Goal: Task Accomplishment & Management: Use online tool/utility

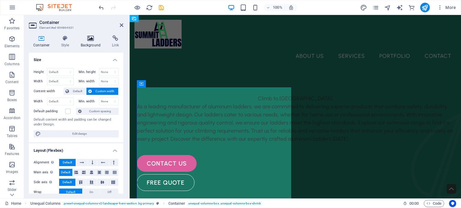
click at [87, 42] on h4 "Background" at bounding box center [91, 41] width 31 height 13
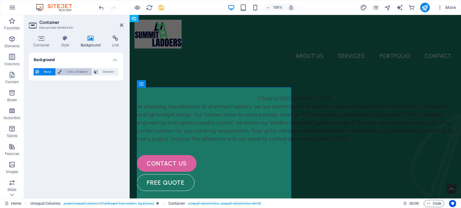
click at [78, 71] on span "Color / Gradient" at bounding box center [77, 71] width 26 height 7
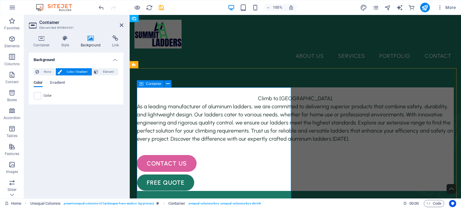
scroll to position [44, 0]
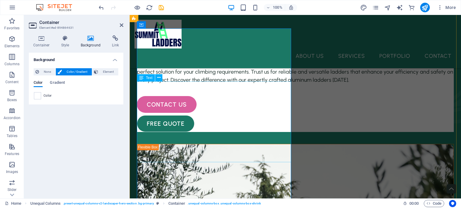
click at [225, 82] on div "As a leading manufacturer of aluminum ladders, we are committed to delivering s…" at bounding box center [295, 64] width 317 height 40
click at [41, 38] on icon at bounding box center [41, 38] width 25 height 6
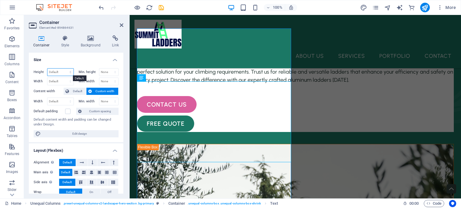
click at [66, 70] on select "Default px rem % vh vw" at bounding box center [60, 72] width 26 height 7
click at [204, 24] on icon at bounding box center [205, 23] width 3 height 6
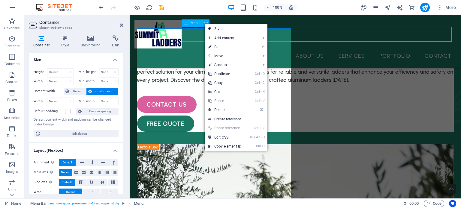
scroll to position [56, 0]
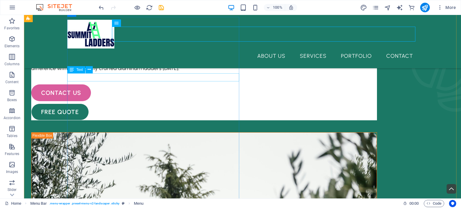
click at [170, 32] on div "Climb to [GEOGRAPHIC_DATA]." at bounding box center [203, 28] width 345 height 8
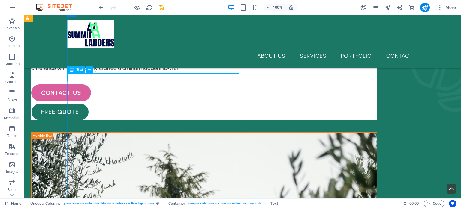
click at [75, 73] on div "Text" at bounding box center [76, 69] width 18 height 7
click at [71, 70] on icon at bounding box center [72, 69] width 4 height 7
click at [90, 68] on icon at bounding box center [89, 70] width 3 height 6
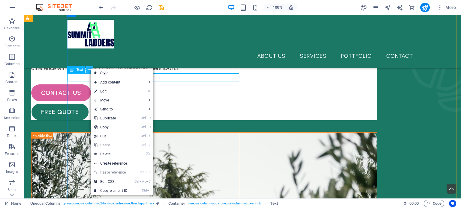
click at [89, 72] on icon at bounding box center [89, 70] width 3 height 6
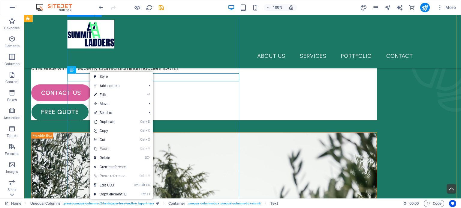
click at [102, 56] on div "Climb to [GEOGRAPHIC_DATA]. As a leading manufacturer of aluminum ladders, we a…" at bounding box center [203, 69] width 345 height 104
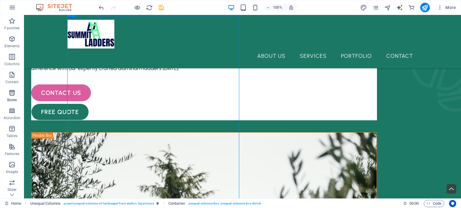
click at [13, 99] on p "Boxes" at bounding box center [12, 100] width 10 height 5
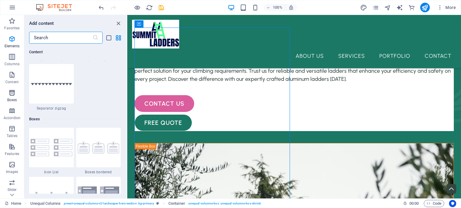
scroll to position [1654, 0]
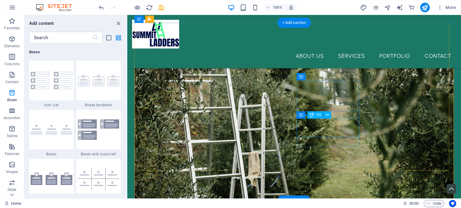
scroll to position [273, 0]
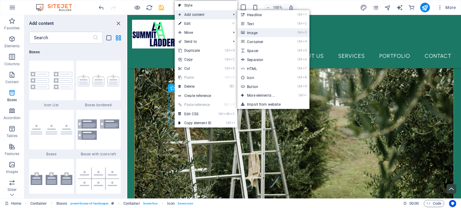
click at [269, 34] on link "Ctrl 3 Image" at bounding box center [261, 32] width 49 height 9
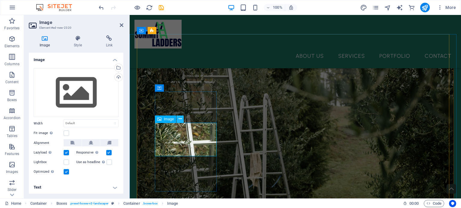
click at [179, 120] on icon at bounding box center [179, 119] width 3 height 6
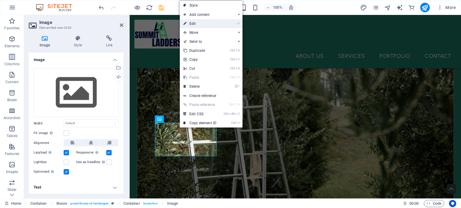
click at [202, 25] on link "⏎ Edit" at bounding box center [200, 23] width 40 height 9
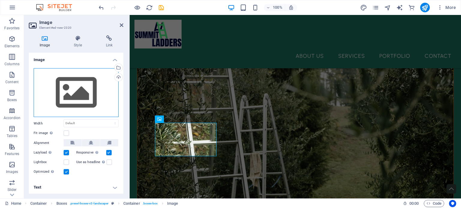
click at [86, 89] on div "Drag files here, click to choose files or select files from Files or our free s…" at bounding box center [76, 92] width 85 height 49
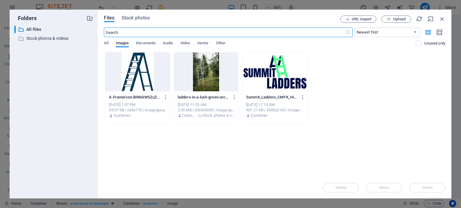
scroll to position [254, 0]
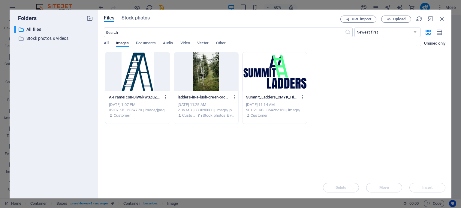
click at [140, 77] on div at bounding box center [137, 71] width 64 height 39
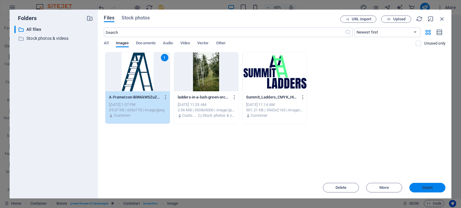
click at [426, 188] on span "Insert" at bounding box center [427, 188] width 10 height 4
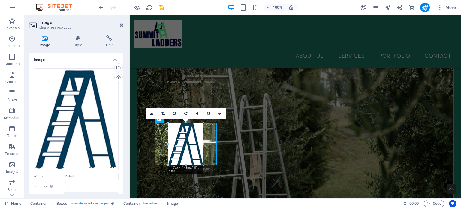
drag, startPoint x: 217, startPoint y: 124, endPoint x: 151, endPoint y: 156, distance: 73.5
type input "117"
select select "px"
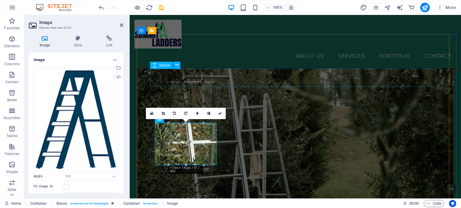
click at [187, 49] on nav "About Us Services Portfolio Contact" at bounding box center [294, 56] width 321 height 15
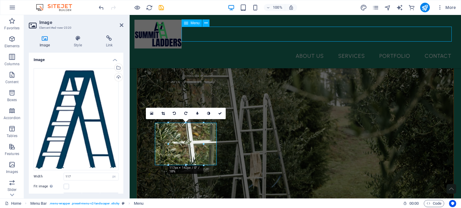
scroll to position [294, 0]
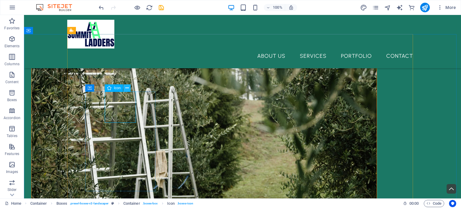
click at [124, 86] on button at bounding box center [126, 88] width 7 height 7
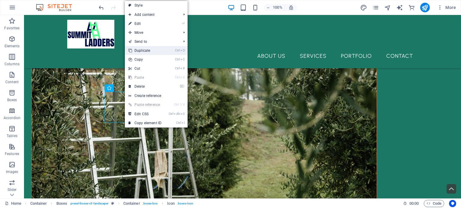
click at [150, 52] on link "Ctrl D Duplicate" at bounding box center [145, 50] width 40 height 9
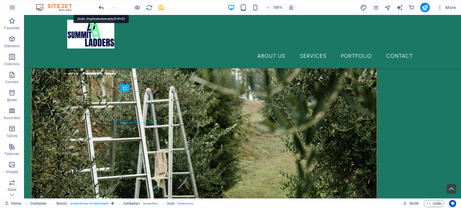
click at [99, 8] on icon "undo" at bounding box center [101, 7] width 7 height 7
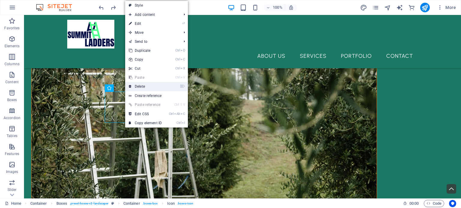
click at [137, 83] on link "⌦ Delete" at bounding box center [145, 86] width 40 height 9
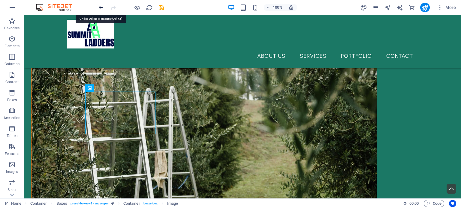
click at [101, 5] on icon "undo" at bounding box center [101, 7] width 7 height 7
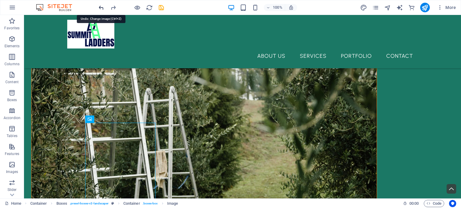
click at [101, 5] on icon "undo" at bounding box center [101, 7] width 7 height 7
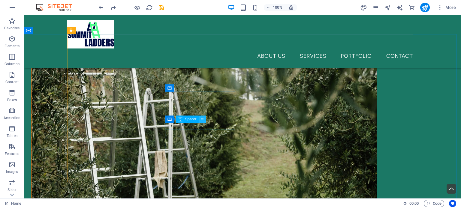
click at [202, 123] on button at bounding box center [202, 119] width 7 height 7
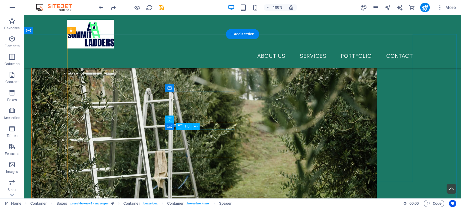
click at [196, 128] on icon at bounding box center [195, 127] width 3 height 6
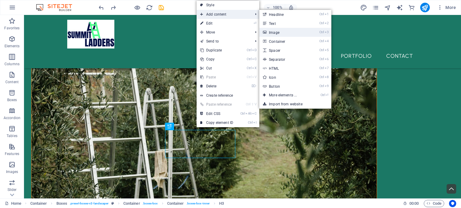
click at [275, 33] on link "Ctrl 3 Image" at bounding box center [283, 32] width 49 height 9
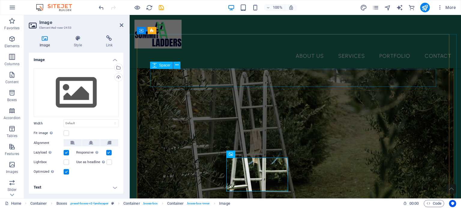
scroll to position [271, 0]
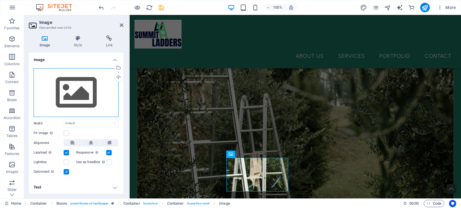
click at [76, 89] on div "Drag files here, click to choose files or select files from Files or our free s…" at bounding box center [76, 92] width 85 height 49
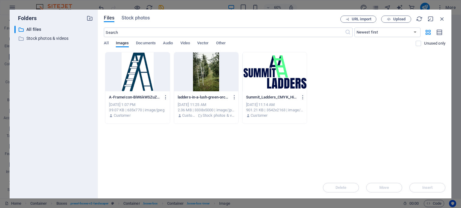
click at [124, 76] on div at bounding box center [137, 71] width 64 height 39
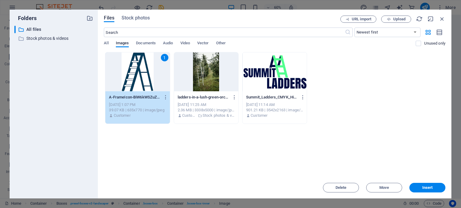
drag, startPoint x: 415, startPoint y: 184, endPoint x: 417, endPoint y: 181, distance: 3.9
click at [417, 181] on div "Delete Move Insert" at bounding box center [274, 185] width 341 height 16
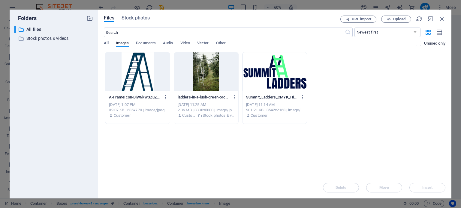
click at [171, 76] on div "A-FrameIcon-BiW6kWSZuZaQl4x-95d9Zw.png A-FrameIcon-BiW6kWSZuZaQl4x-95d9Zw.png […" at bounding box center [274, 88] width 341 height 72
click at [160, 67] on div at bounding box center [137, 71] width 64 height 39
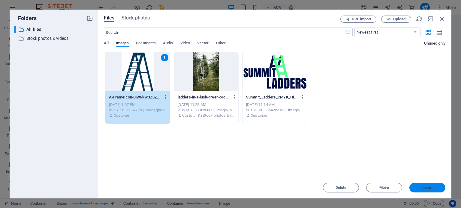
drag, startPoint x: 423, startPoint y: 192, endPoint x: 294, endPoint y: 177, distance: 130.7
click at [423, 192] on button "Insert" at bounding box center [427, 188] width 36 height 10
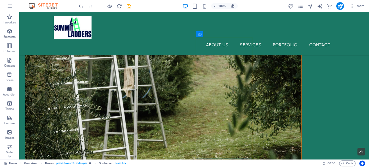
scroll to position [366, 0]
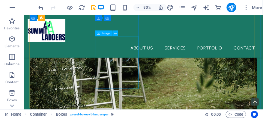
drag, startPoint x: 130, startPoint y: 69, endPoint x: 134, endPoint y: 49, distance: 21.0
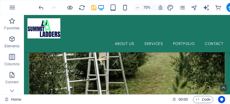
scroll to position [347, 0]
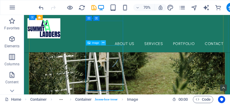
click at [104, 43] on icon at bounding box center [103, 43] width 2 height 4
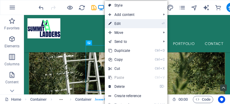
click at [121, 25] on link "⏎ Edit" at bounding box center [125, 23] width 40 height 9
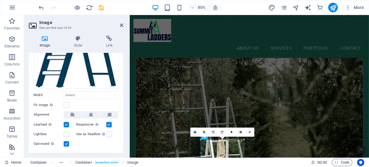
scroll to position [76, 0]
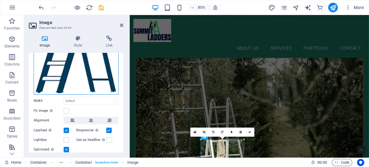
click at [91, 83] on div "Drag files here, click to choose files or select files from Files or our free s…" at bounding box center [76, 43] width 85 height 102
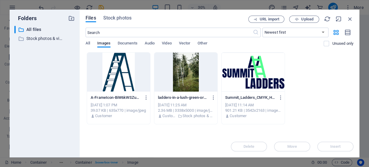
click at [120, 82] on div at bounding box center [118, 71] width 63 height 39
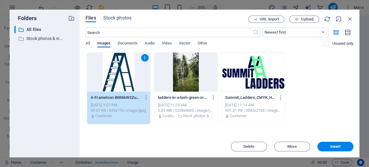
click at [120, 82] on div "1" at bounding box center [118, 71] width 63 height 39
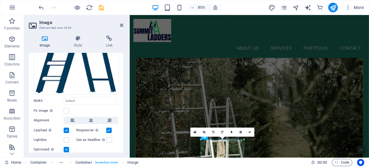
click at [119, 24] on h2 "Image" at bounding box center [81, 22] width 84 height 5
click at [120, 26] on icon at bounding box center [122, 25] width 4 height 5
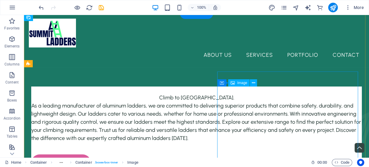
scroll to position [377, 0]
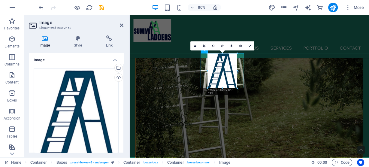
drag, startPoint x: 244, startPoint y: 106, endPoint x: 226, endPoint y: 65, distance: 45.2
type input "127"
select select "px"
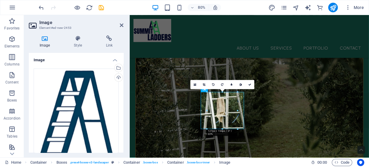
scroll to position [287, 0]
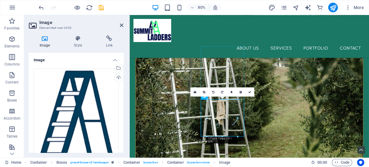
drag, startPoint x: 247, startPoint y: 140, endPoint x: 241, endPoint y: 66, distance: 74.3
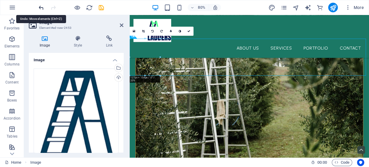
click at [41, 9] on icon "undo" at bounding box center [41, 7] width 7 height 7
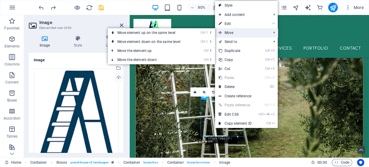
click at [238, 35] on span "Move" at bounding box center [242, 32] width 54 height 9
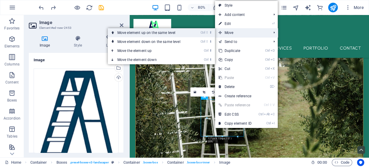
click at [149, 34] on link "Ctrl ⇧ ⬆ Move element up on the same level" at bounding box center [150, 32] width 85 height 9
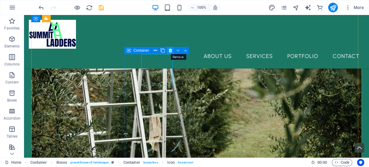
click at [170, 51] on icon at bounding box center [170, 50] width 3 height 6
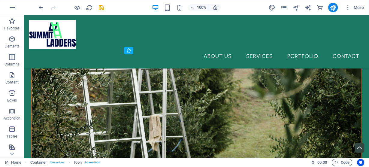
click at [43, 12] on div at bounding box center [70, 8] width 67 height 10
click at [42, 6] on icon "undo" at bounding box center [41, 7] width 7 height 7
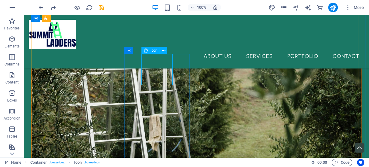
click at [161, 53] on button at bounding box center [163, 50] width 7 height 7
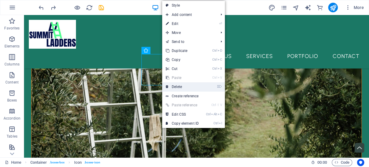
click at [175, 85] on link "⌦ Delete" at bounding box center [182, 86] width 40 height 9
